Goal: Communication & Community: Answer question/provide support

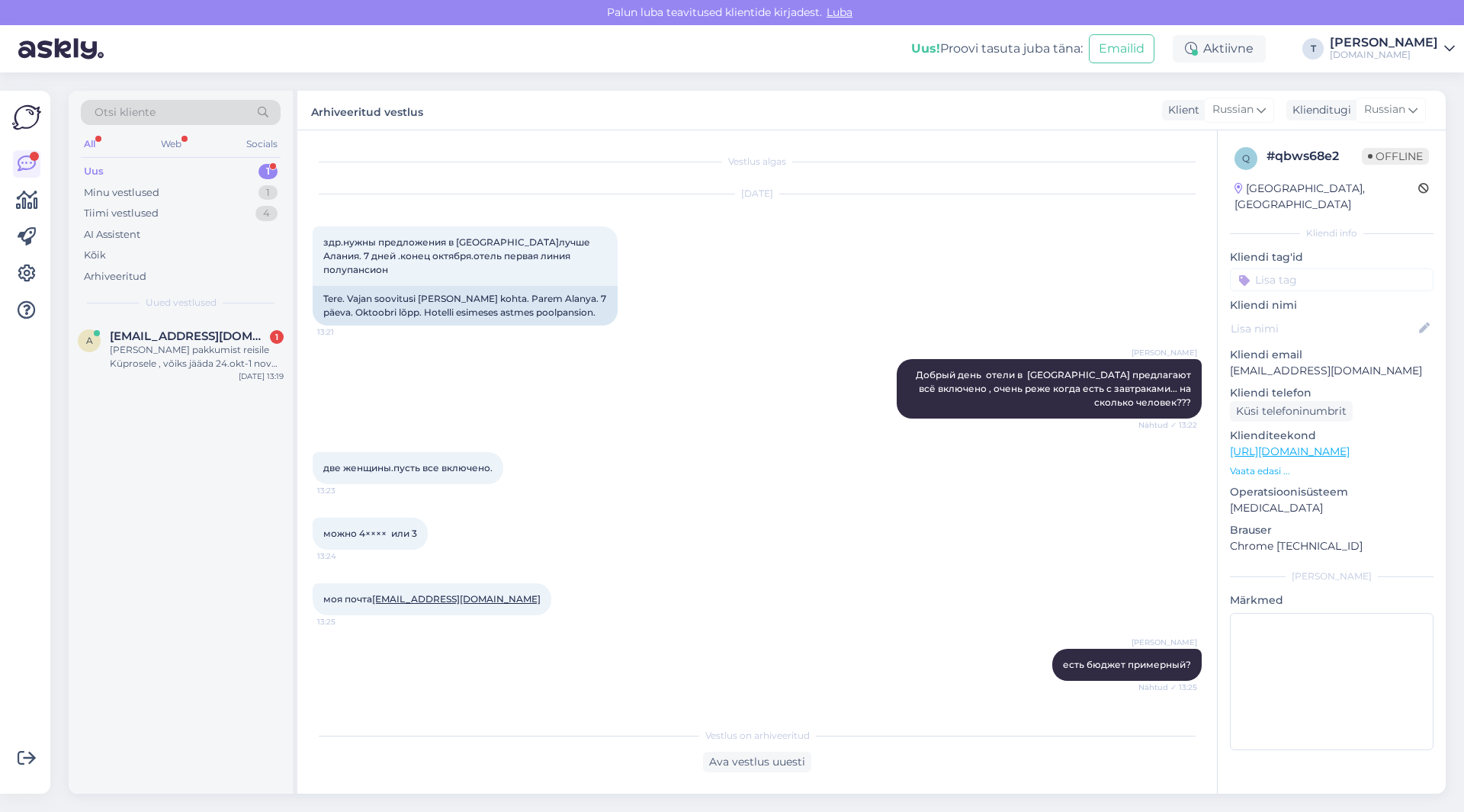
scroll to position [1167, 0]
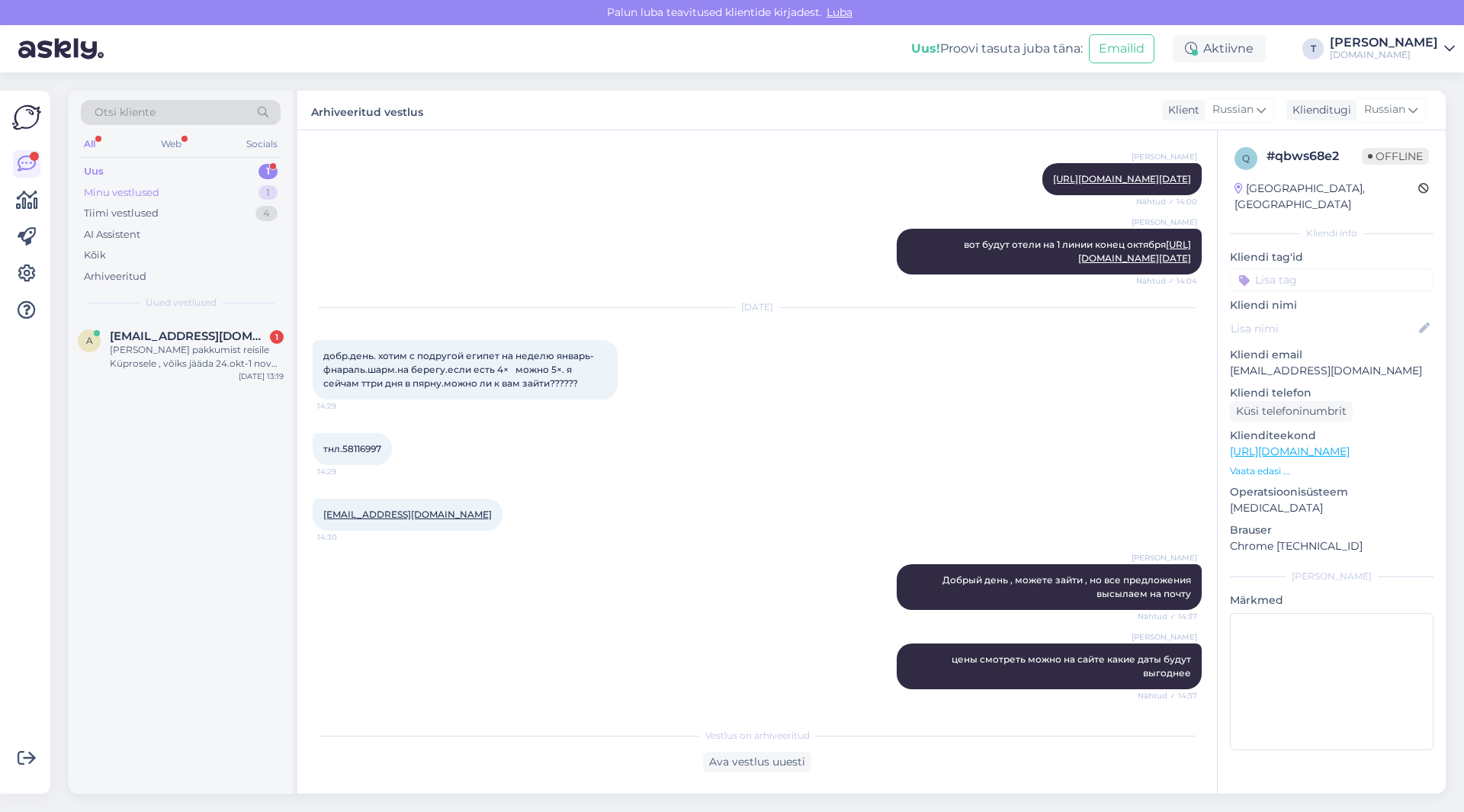
click at [202, 191] on div "Minu vestlused 1" at bounding box center [180, 192] width 200 height 21
click at [188, 348] on div "И можно предоплату внести вечером?" at bounding box center [197, 356] width 174 height 28
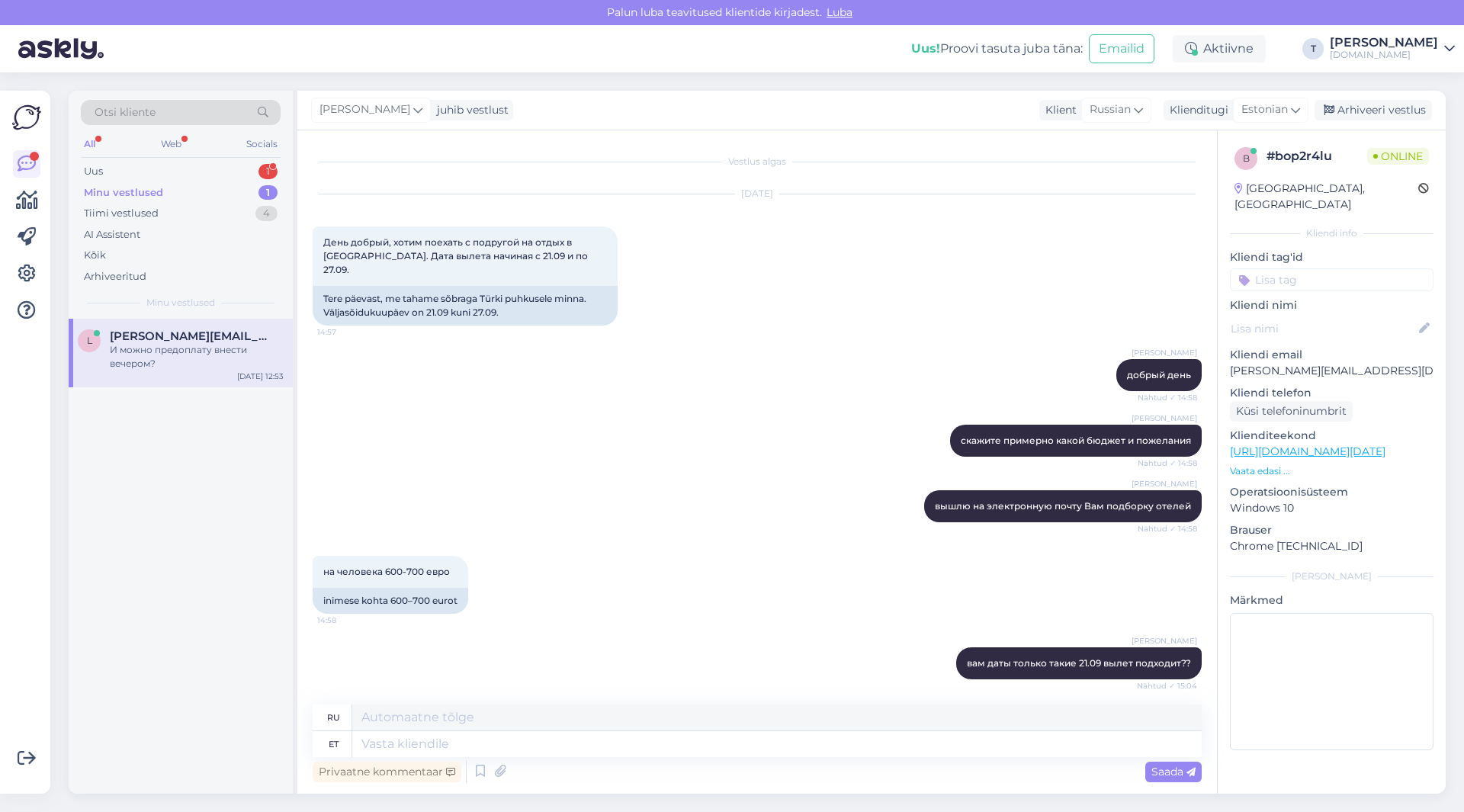
scroll to position [3207, 0]
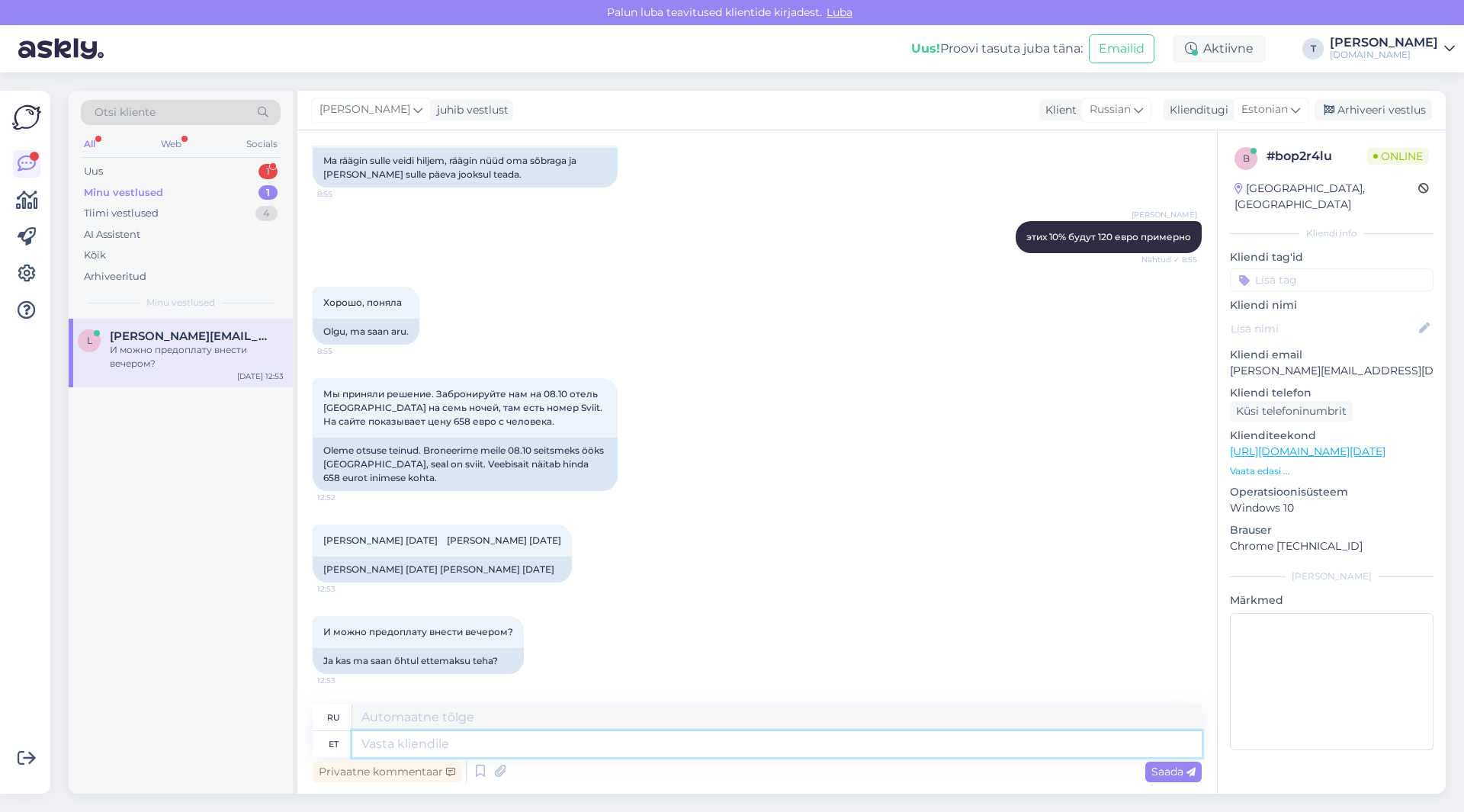
click at [510, 751] on textarea at bounding box center [776, 743] width 849 height 26
type textarea "да к"
type textarea "да"
type textarea "да конечнр"
type textarea "да, наконец-то"
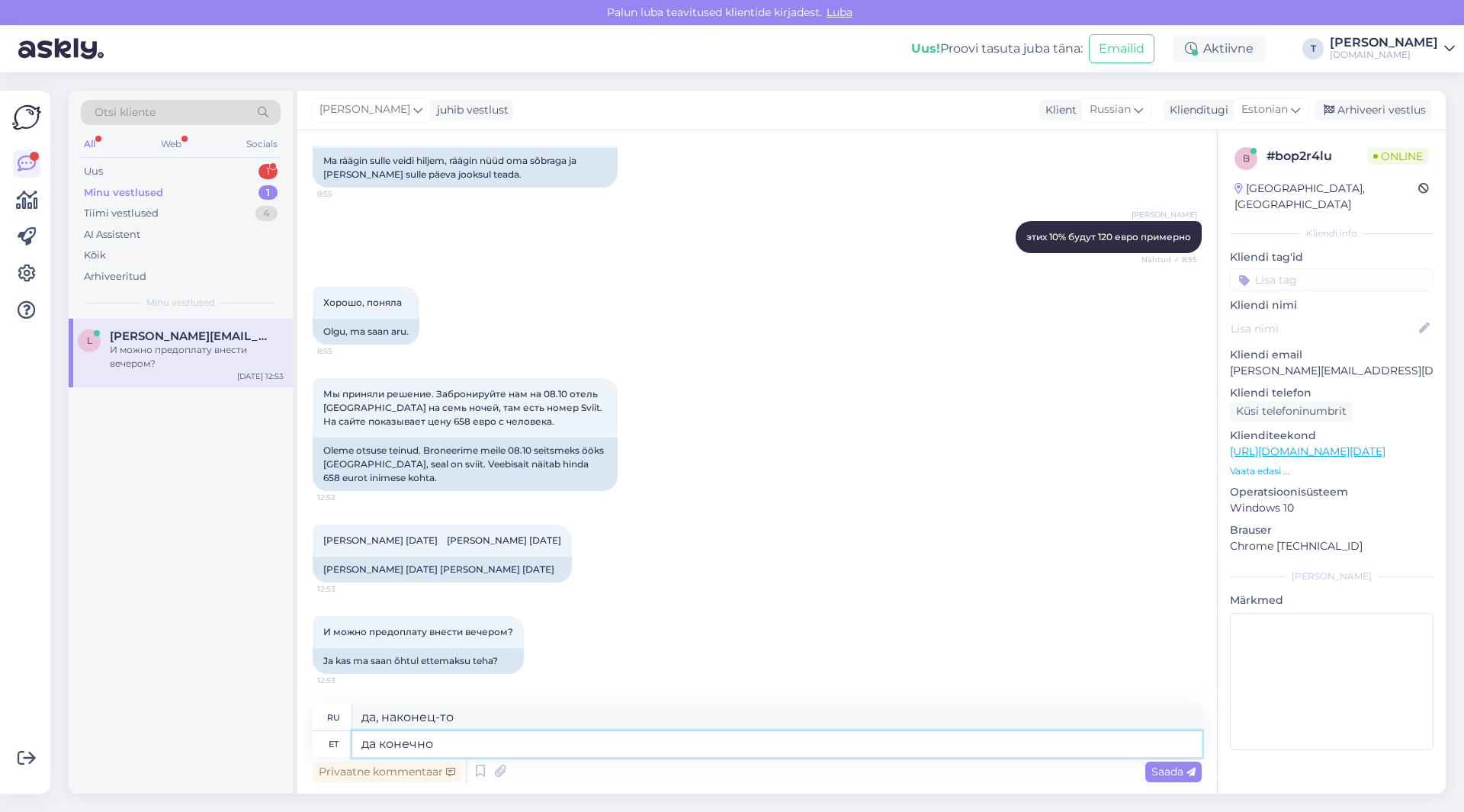
type textarea "да конечно"
type textarea "да, конечно"
type textarea "да конечно"
click at [1258, 108] on span "Estonian" at bounding box center [1264, 109] width 47 height 17
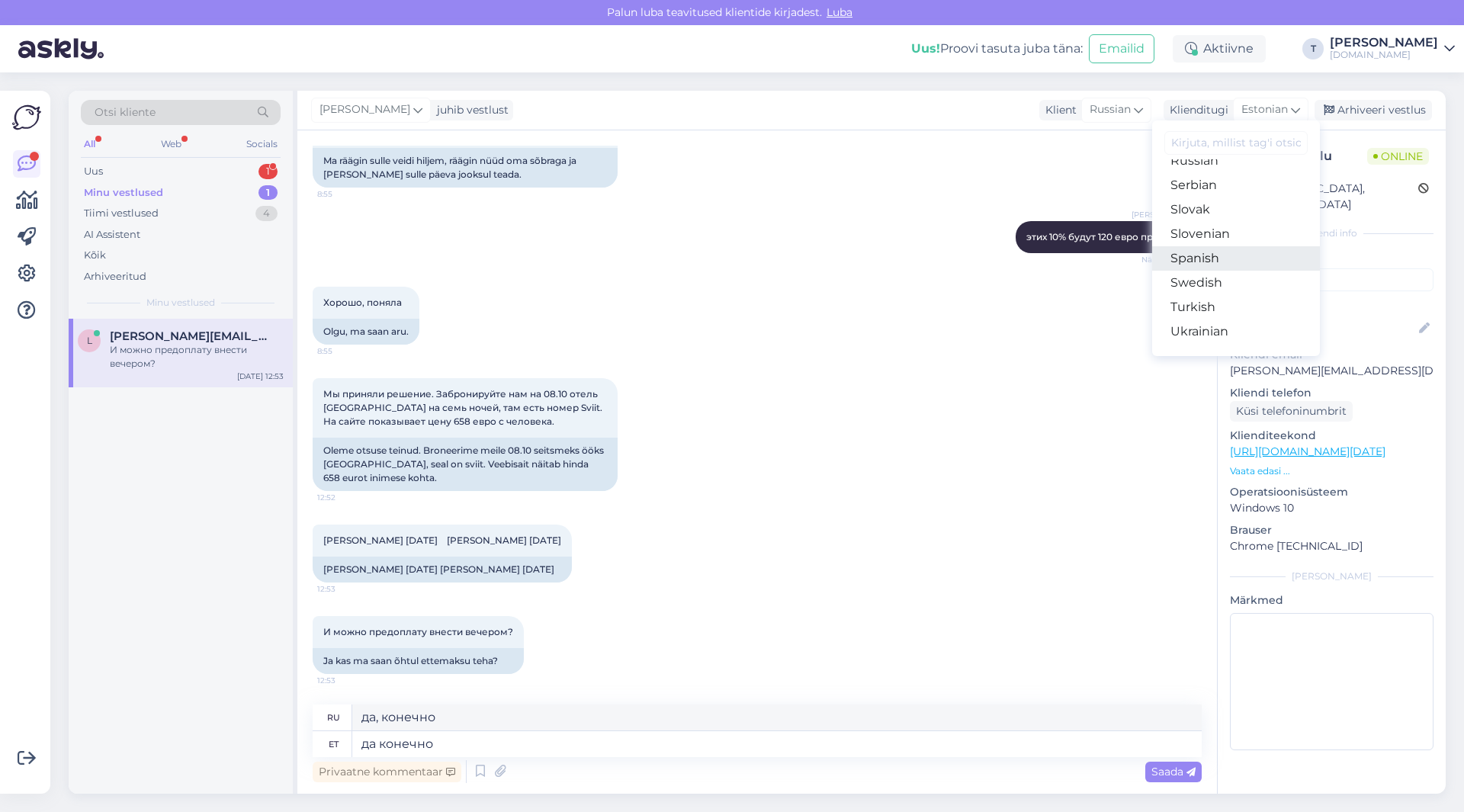
scroll to position [551, 0]
click at [1196, 228] on link "Russian" at bounding box center [1235, 236] width 167 height 24
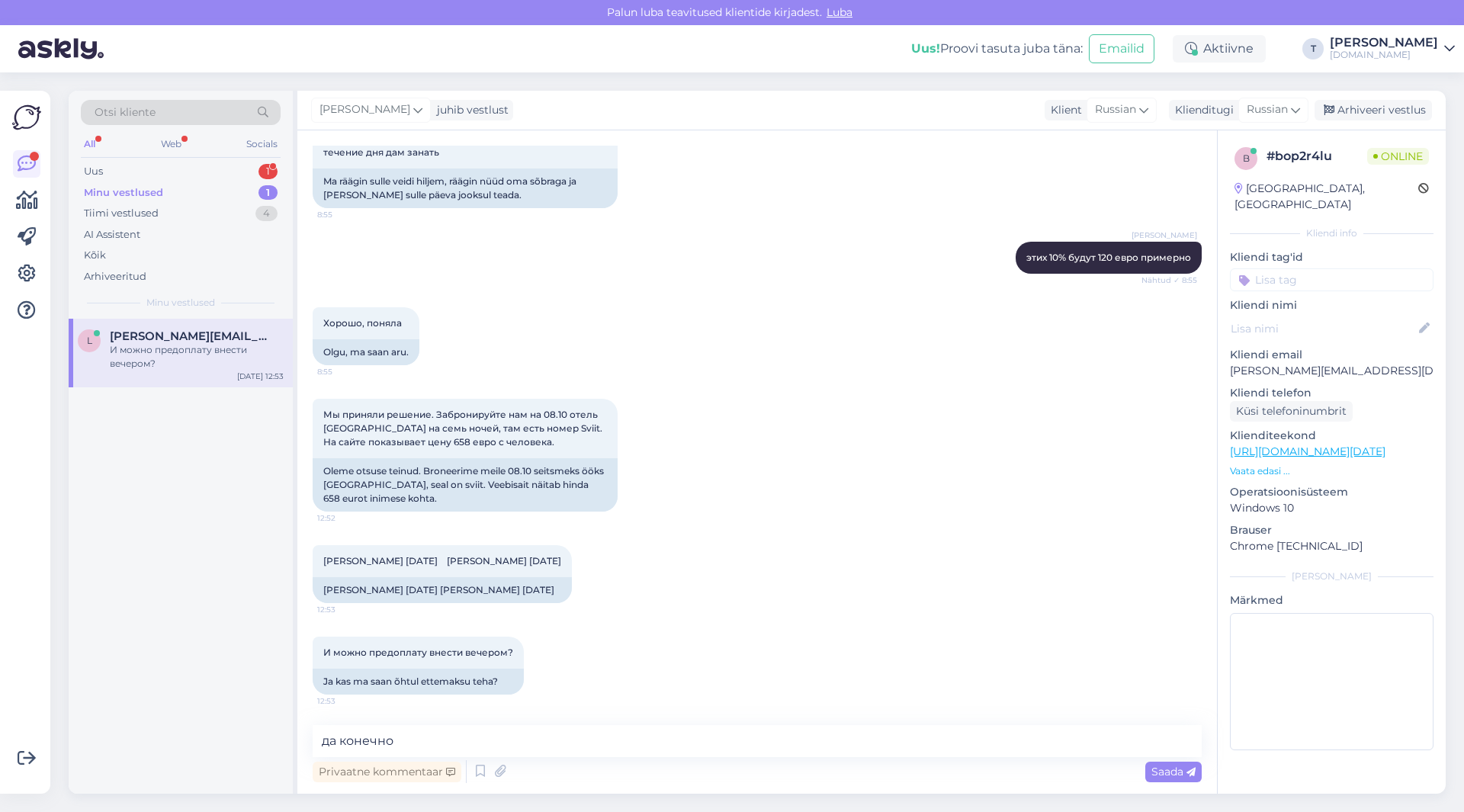
scroll to position [3186, 0]
click at [569, 741] on textarea "да конечно" at bounding box center [757, 741] width 889 height 32
type textarea "да конечно я [PERSON_NAME] пришлю на почту всю информацию"
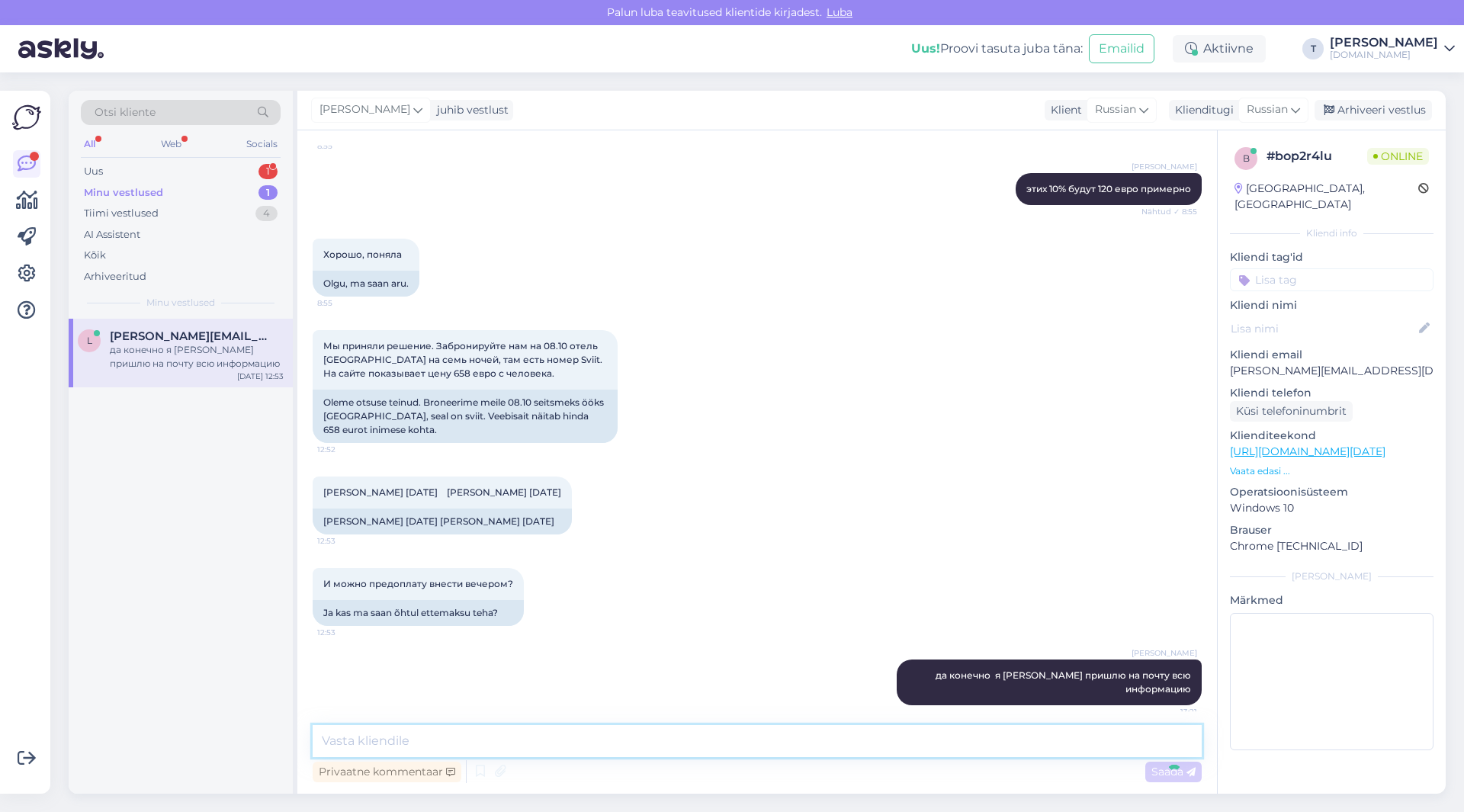
scroll to position [3252, 0]
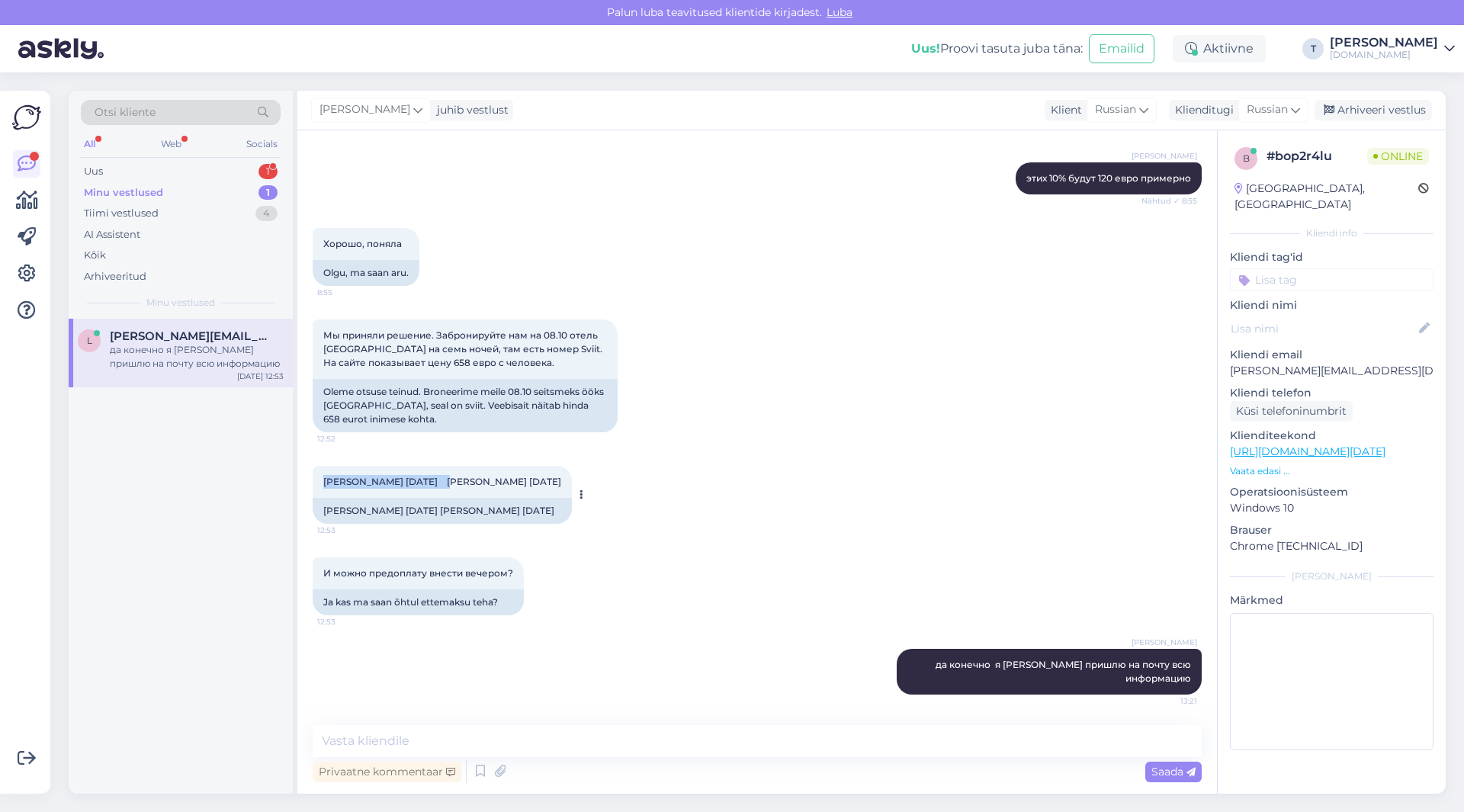
drag, startPoint x: 322, startPoint y: 495, endPoint x: 435, endPoint y: 491, distance: 113.1
click at [441, 491] on div "[PERSON_NAME] [DATE] [PERSON_NAME] [DATE] 12:53" at bounding box center [441, 482] width 259 height 32
copy span "[PERSON_NAME] [DATE]"
click at [711, 737] on textarea at bounding box center [757, 741] width 889 height 32
type textarea "d"
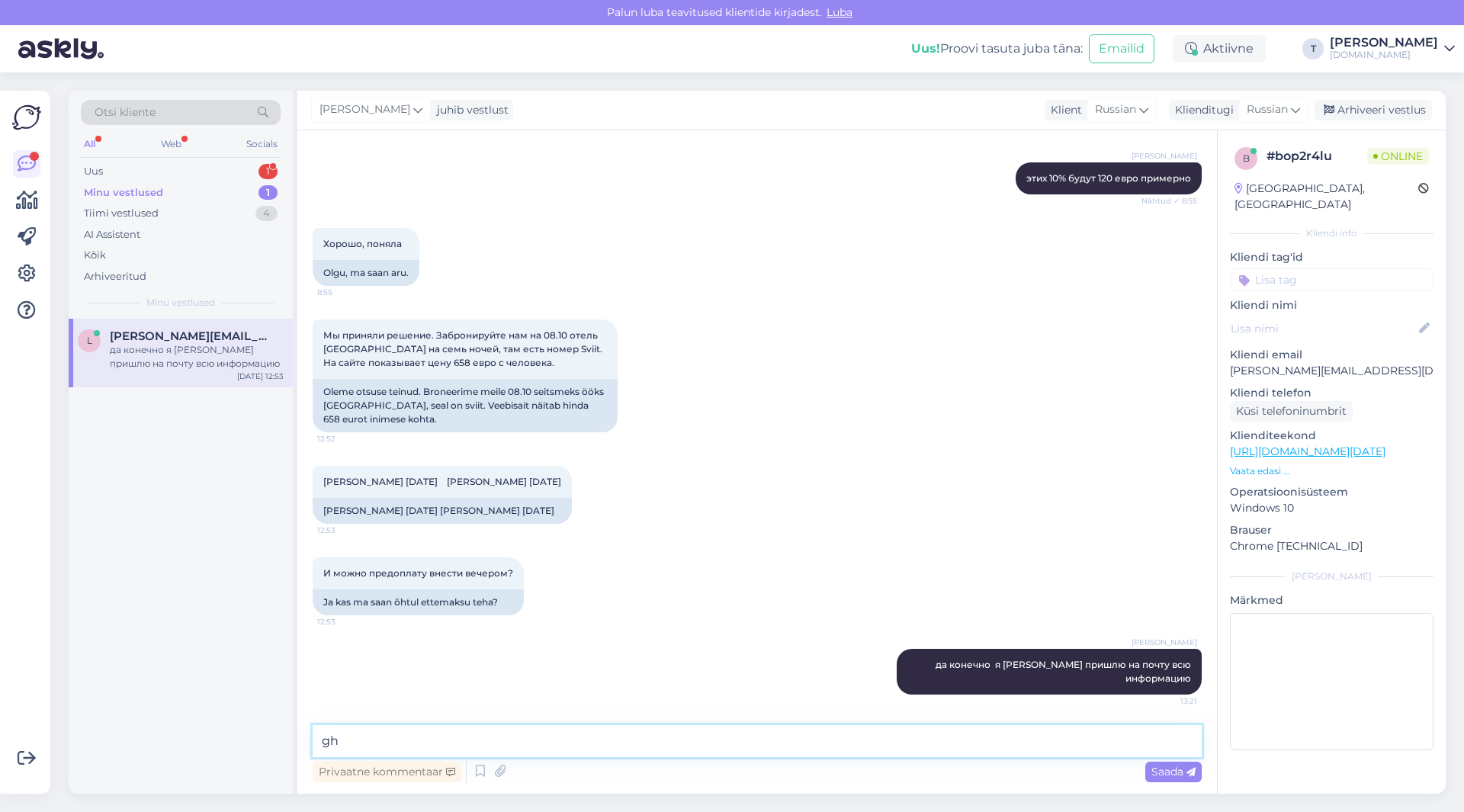
type textarea "g"
click at [702, 741] on textarea at bounding box center [757, 741] width 889 height 32
type textarea "g"
type textarea "пришлите ваш номер телефона"
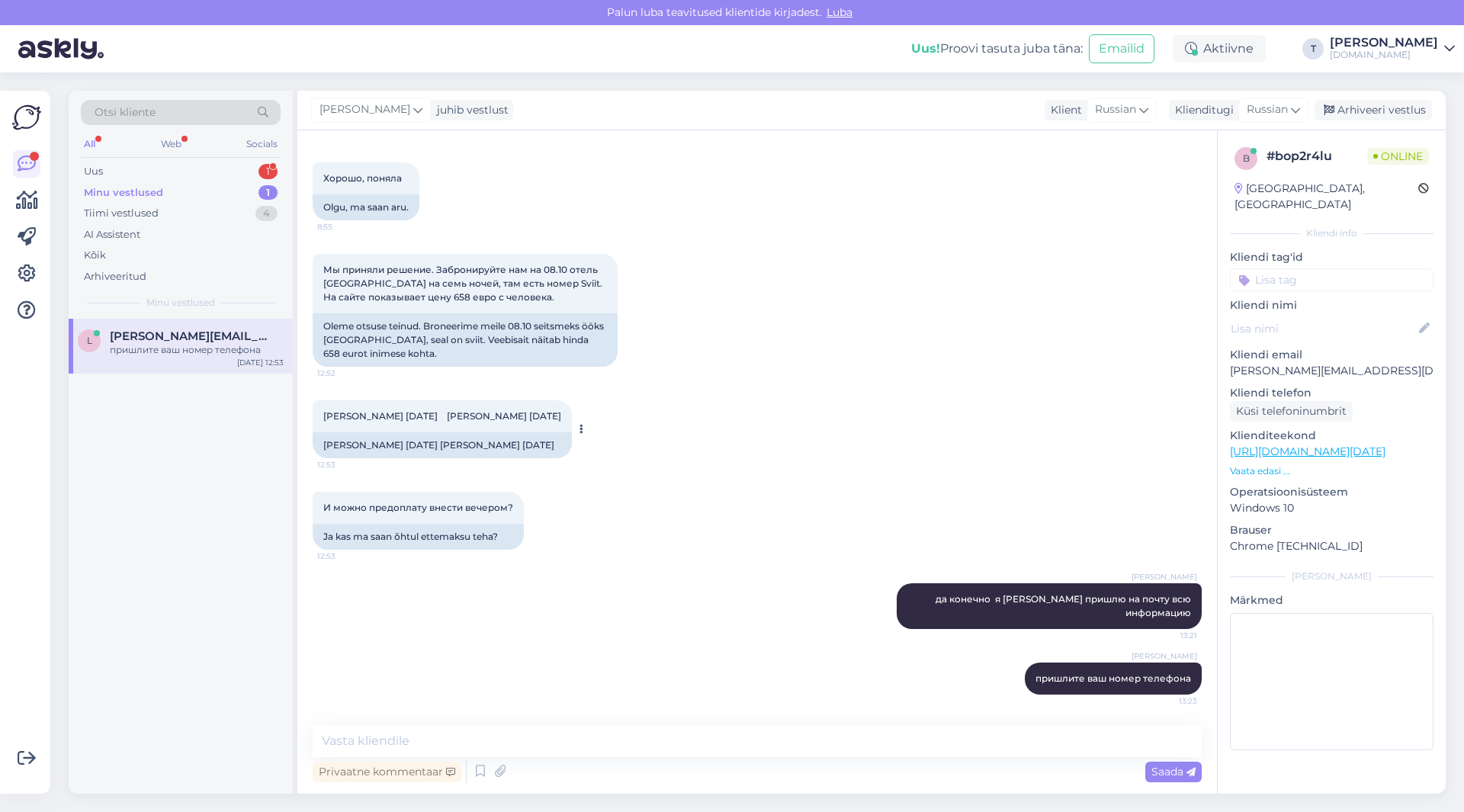
drag, startPoint x: 452, startPoint y: 430, endPoint x: 578, endPoint y: 427, distance: 126.0
click at [572, 427] on div "[PERSON_NAME] [DATE] [PERSON_NAME] [DATE] 12:53" at bounding box center [441, 416] width 259 height 32
copy span "[PERSON_NAME] [DATE]"
click at [1274, 363] on p "[PERSON_NAME][EMAIL_ADDRESS][DOMAIN_NAME]" at bounding box center [1331, 371] width 203 height 16
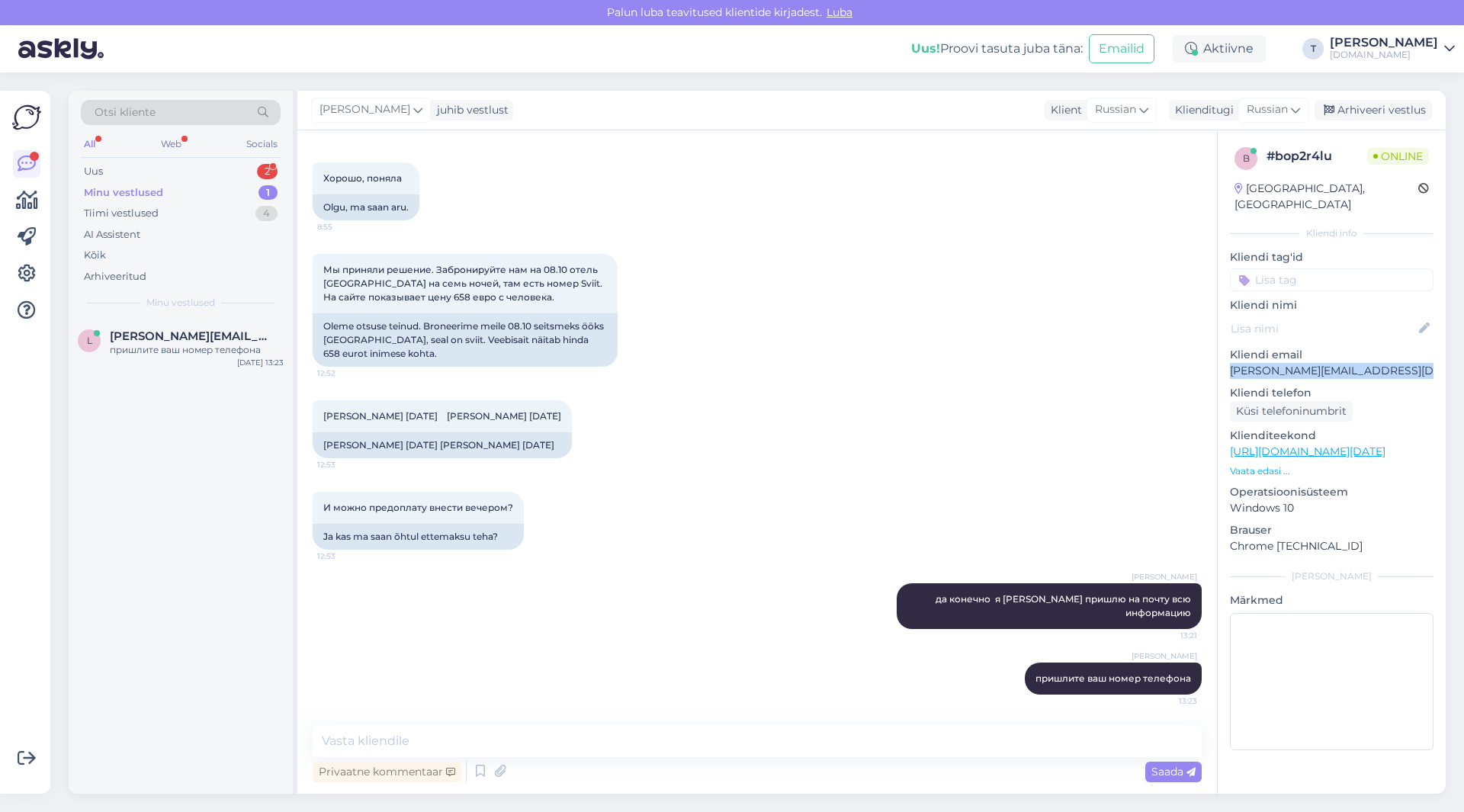
click at [1274, 363] on p "[PERSON_NAME][EMAIL_ADDRESS][DOMAIN_NAME]" at bounding box center [1331, 371] width 203 height 16
copy p "[PERSON_NAME][EMAIL_ADDRESS][DOMAIN_NAME]"
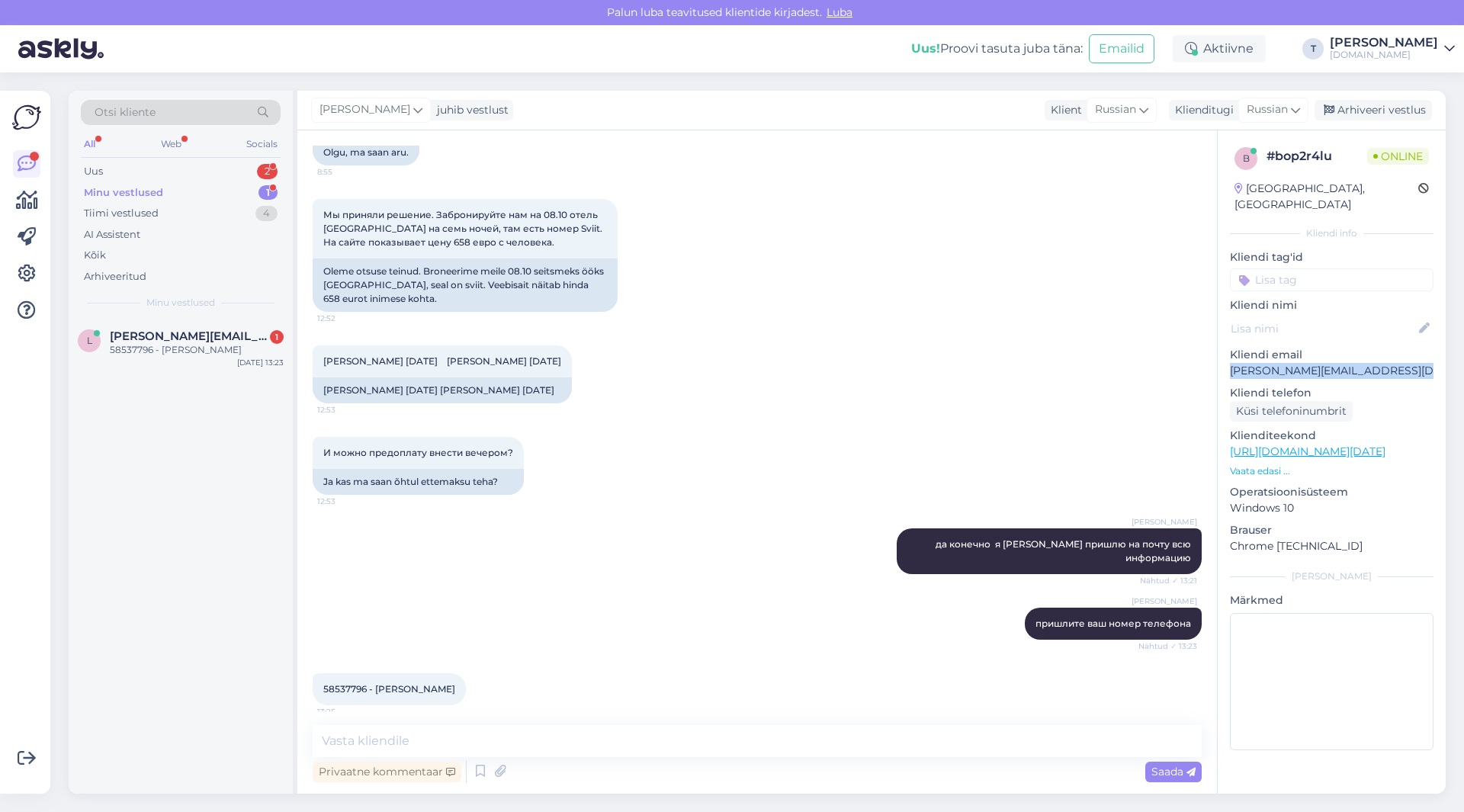
scroll to position [3382, 0]
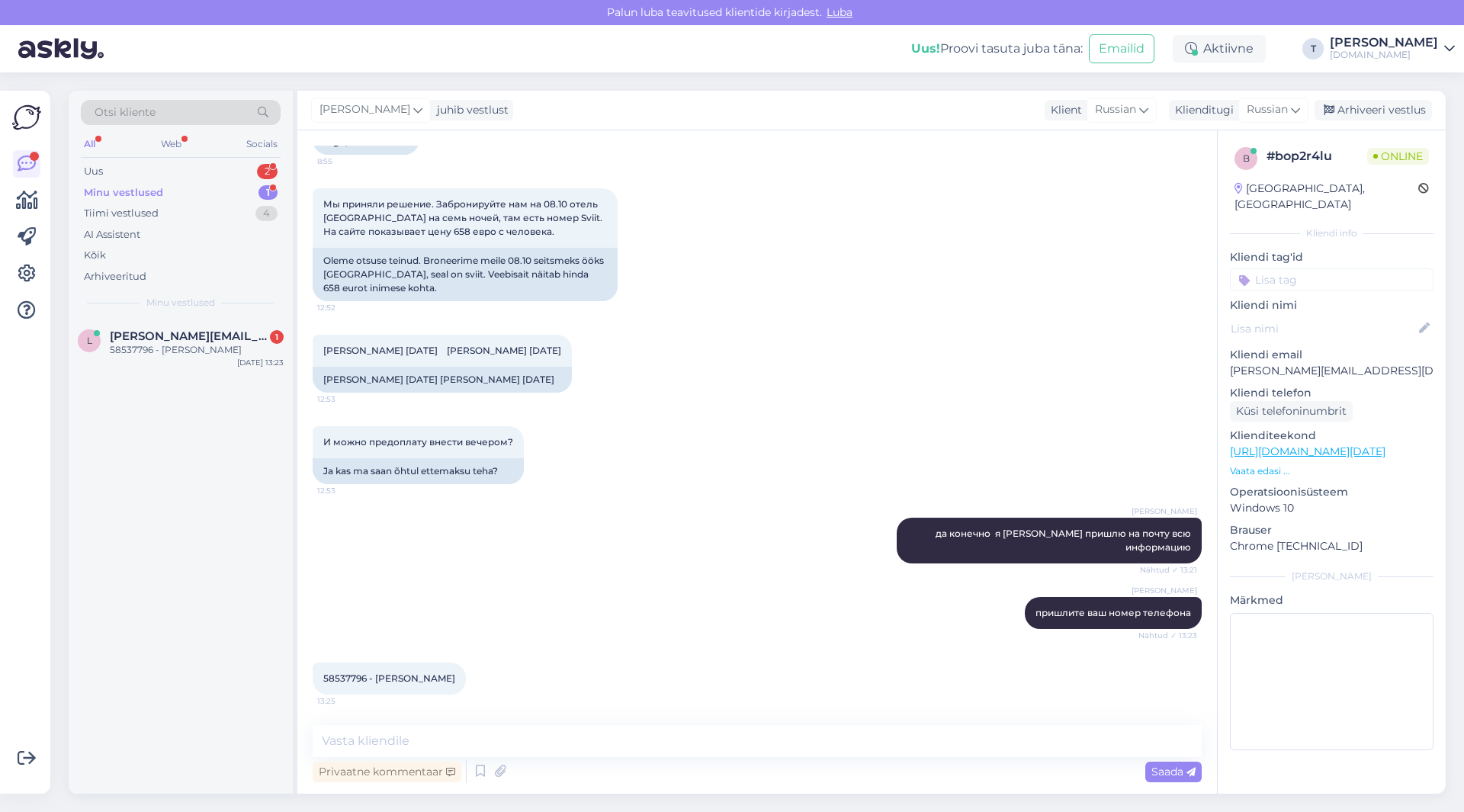
click at [338, 674] on span "58537796 - [PERSON_NAME]" at bounding box center [389, 678] width 132 height 12
copy span "58537796"
click at [1305, 363] on p "[PERSON_NAME][EMAIL_ADDRESS][DOMAIN_NAME]" at bounding box center [1331, 371] width 203 height 16
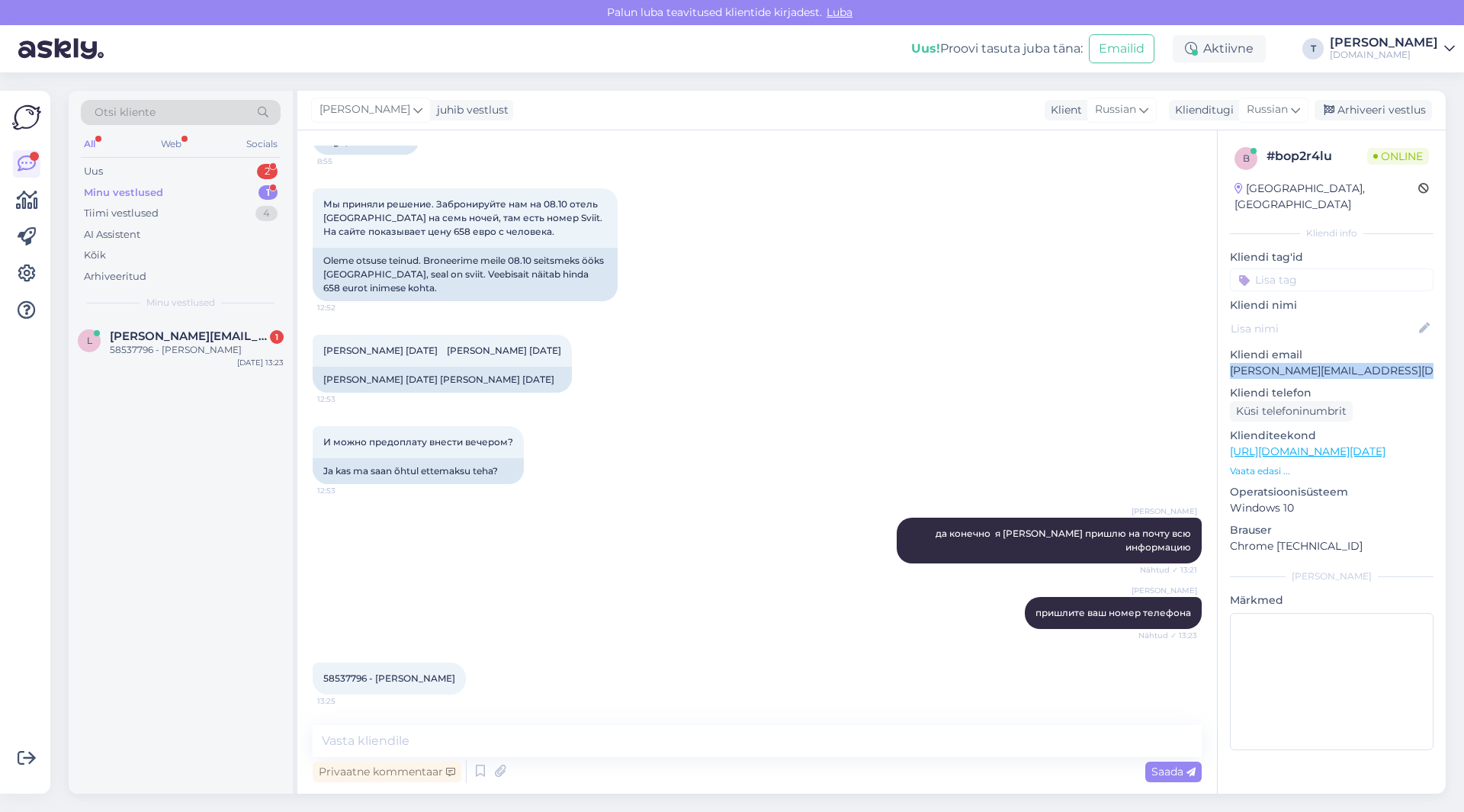
click at [1305, 363] on p "[PERSON_NAME][EMAIL_ADDRESS][DOMAIN_NAME]" at bounding box center [1331, 371] width 203 height 16
copy p "[PERSON_NAME][EMAIL_ADDRESS][DOMAIN_NAME]"
drag, startPoint x: 392, startPoint y: 363, endPoint x: 333, endPoint y: 362, distance: 59.0
click at [316, 362] on div "[PERSON_NAME] [DATE] [PERSON_NAME] [DATE] 12:53" at bounding box center [441, 351] width 259 height 32
copy span "[PERSON_NAME]"
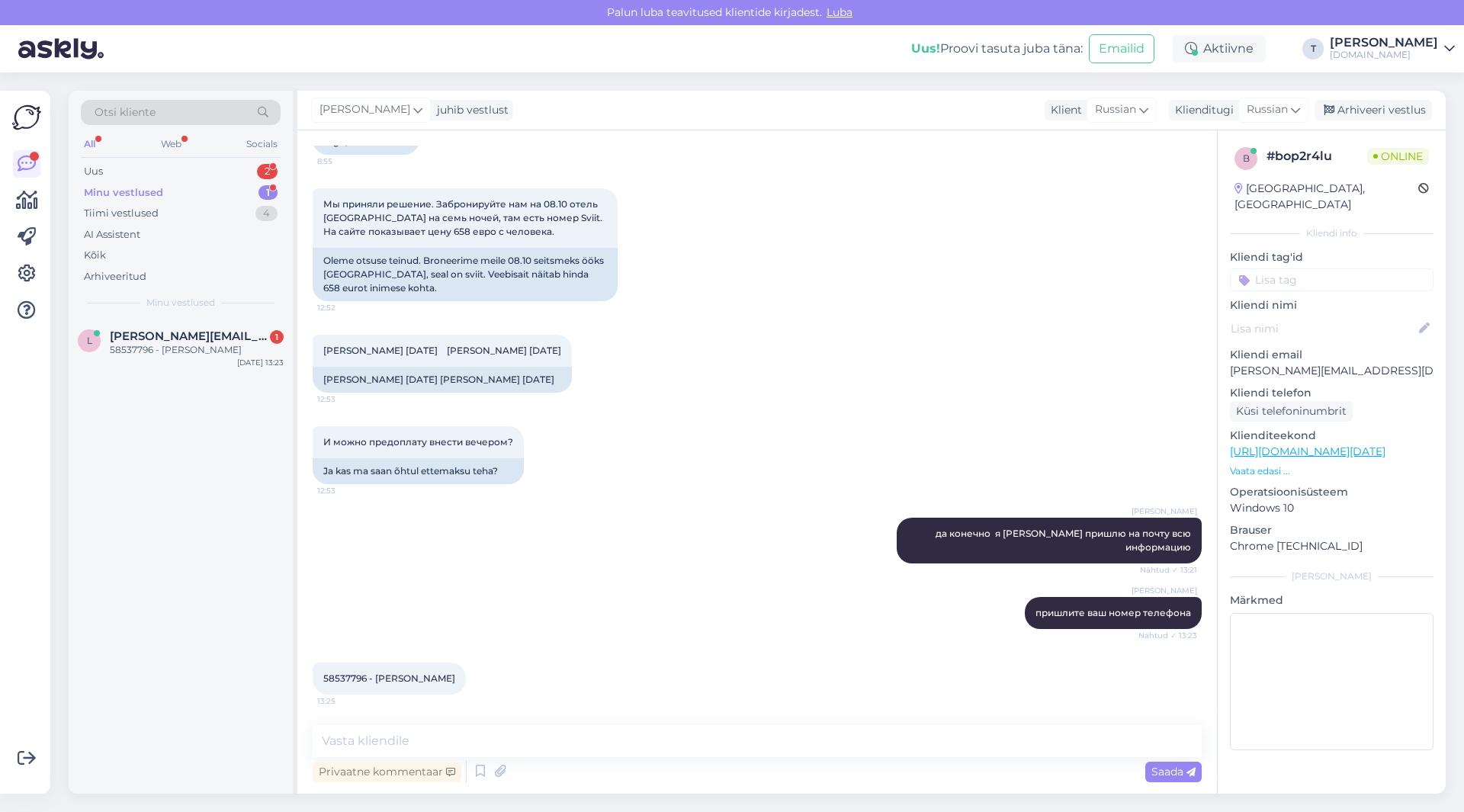
click at [1306, 363] on p "[PERSON_NAME][EMAIL_ADDRESS][DOMAIN_NAME]" at bounding box center [1331, 371] width 203 height 16
copy p "[PERSON_NAME][EMAIL_ADDRESS][DOMAIN_NAME]"
drag, startPoint x: 327, startPoint y: 362, endPoint x: 579, endPoint y: 363, distance: 252.0
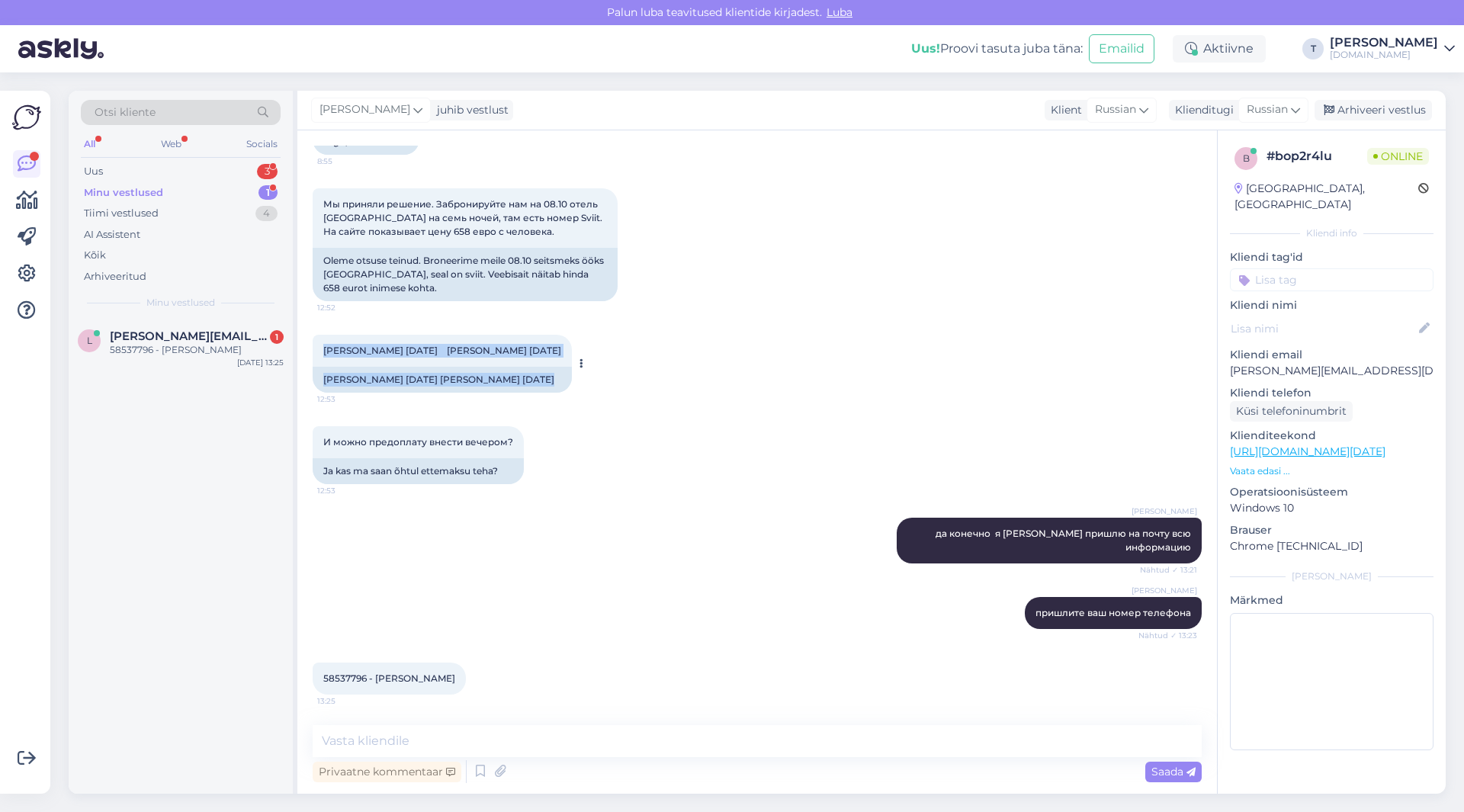
click at [572, 363] on div "[PERSON_NAME] [DATE] [PERSON_NAME] [DATE] 12:53 [PERSON_NAME] [DATE] [PERSON_NA…" at bounding box center [441, 363] width 259 height 58
click at [561, 356] on span "[PERSON_NAME] [DATE] [PERSON_NAME] [DATE]" at bounding box center [442, 350] width 238 height 12
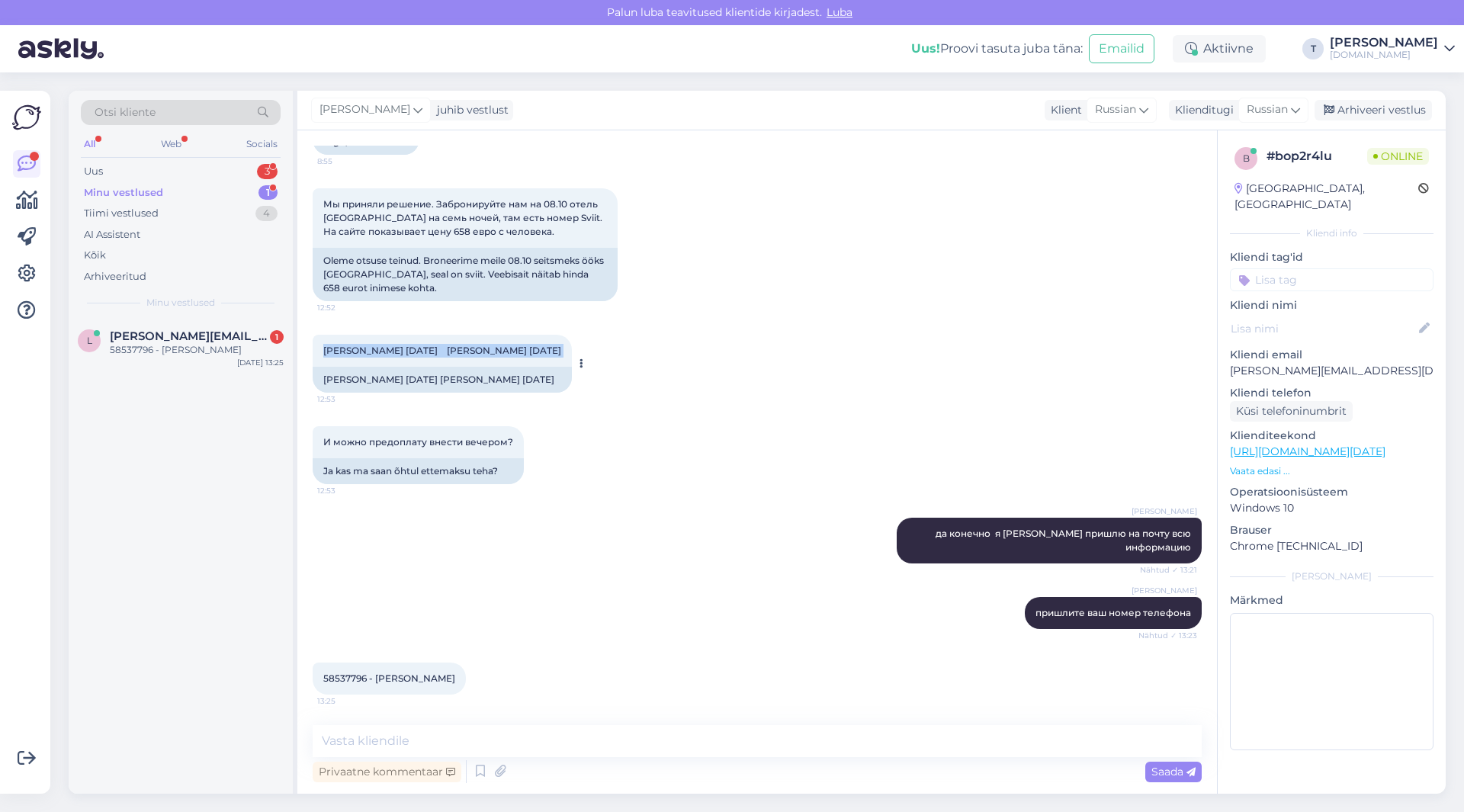
copy div "[PERSON_NAME] [DATE] [PERSON_NAME] [DATE] 12:53"
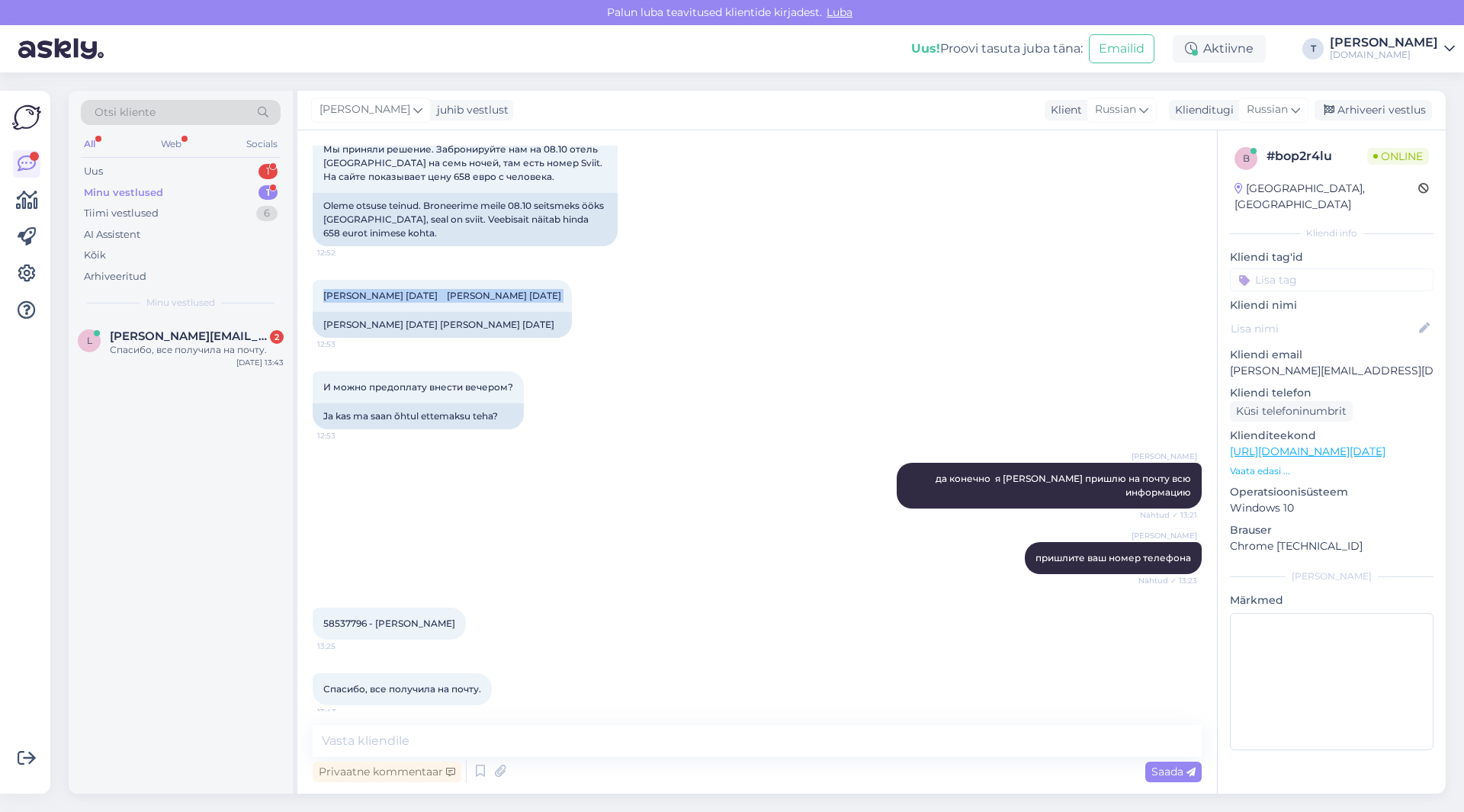
scroll to position [3449, 0]
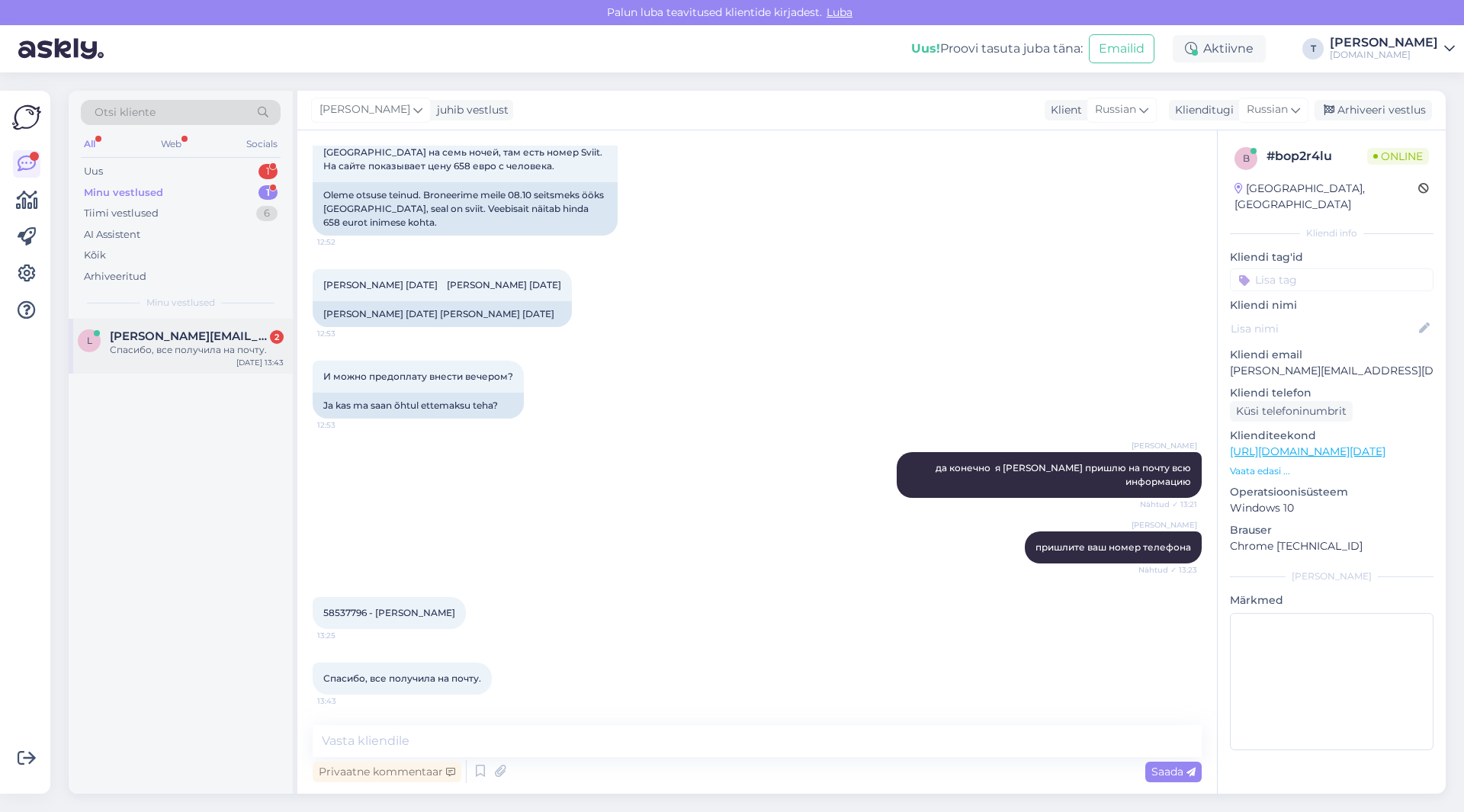
click at [174, 341] on span "[PERSON_NAME][EMAIL_ADDRESS][DOMAIN_NAME]" at bounding box center [189, 336] width 158 height 13
click at [490, 732] on textarea at bounding box center [757, 741] width 889 height 32
type textarea "Д"
type textarea "оплата до [DATE] 11 утра может быть"
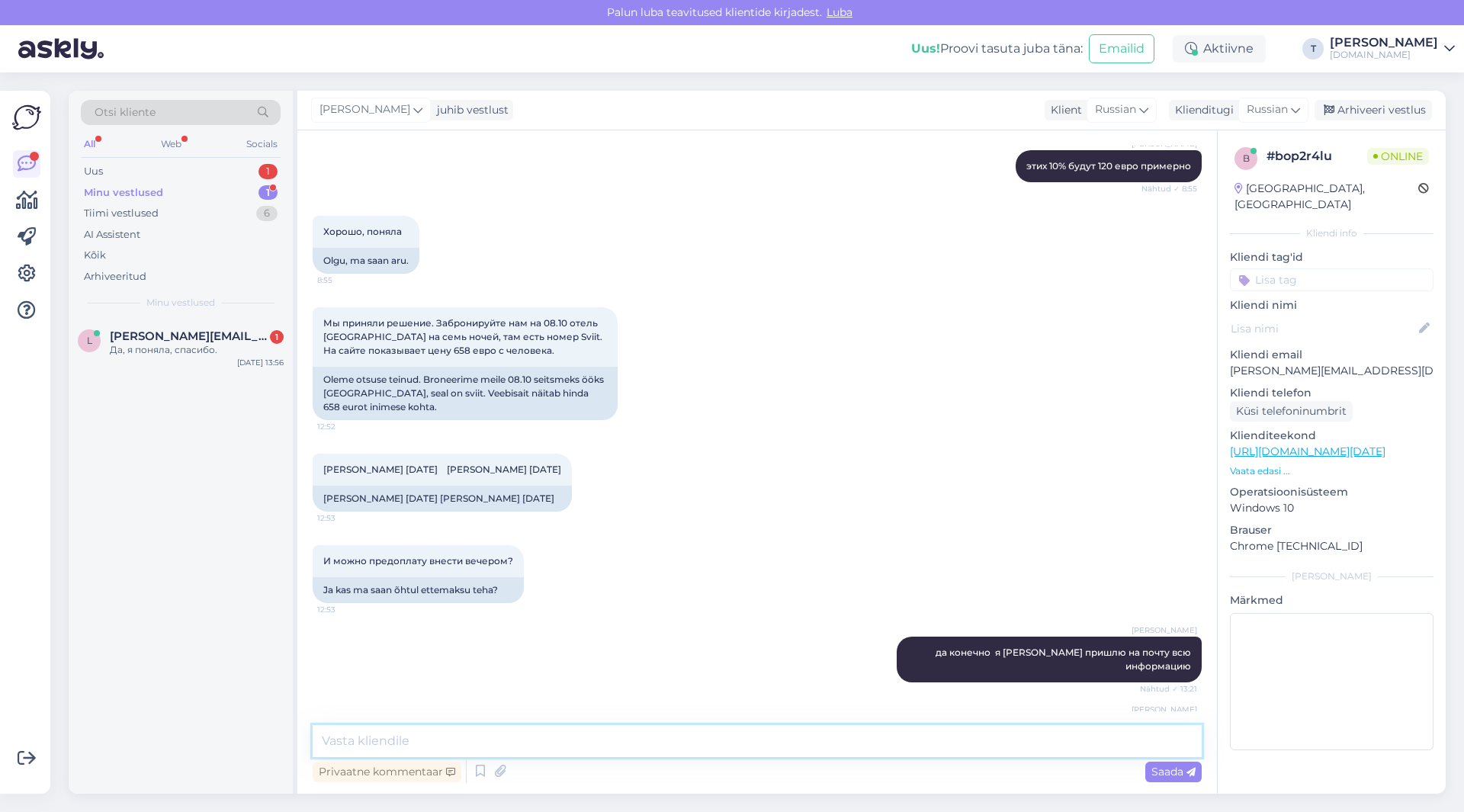
scroll to position [3579, 0]
